Goal: Check status: Check status

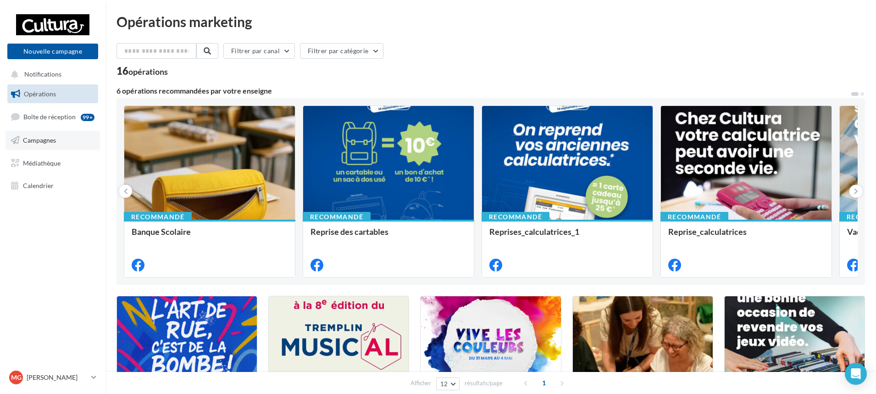
click at [55, 137] on span "Campagnes" at bounding box center [39, 140] width 33 height 8
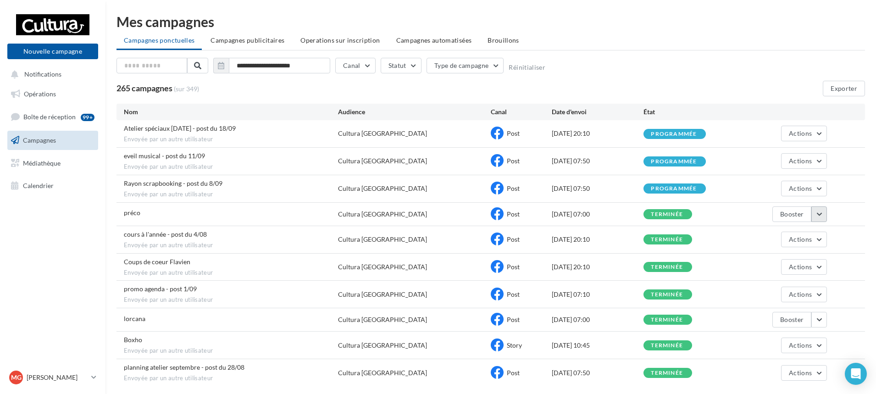
click at [820, 215] on button "button" at bounding box center [819, 214] width 16 height 16
click at [787, 232] on button "Voir les résultats" at bounding box center [781, 236] width 92 height 24
click at [820, 321] on button "button" at bounding box center [819, 320] width 16 height 16
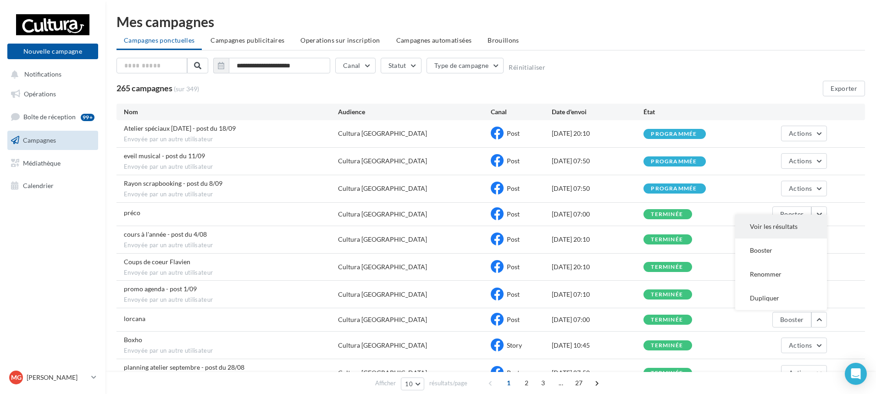
click at [756, 226] on button "Voir les résultats" at bounding box center [781, 227] width 92 height 24
